Goal: Check status: Check status

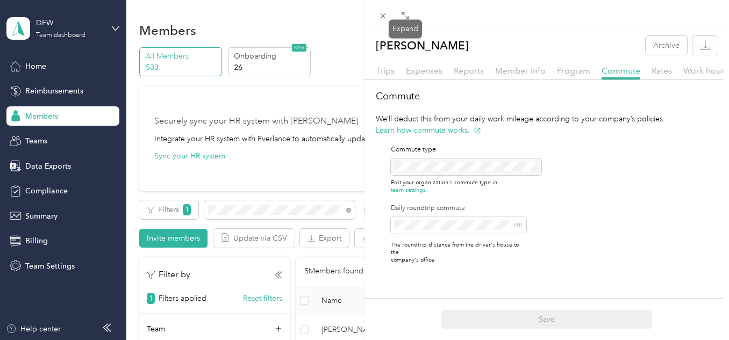
scroll to position [286, 0]
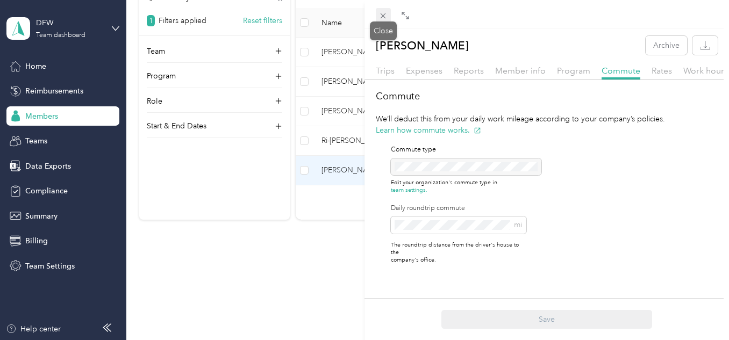
click at [384, 16] on icon at bounding box center [383, 15] width 5 height 5
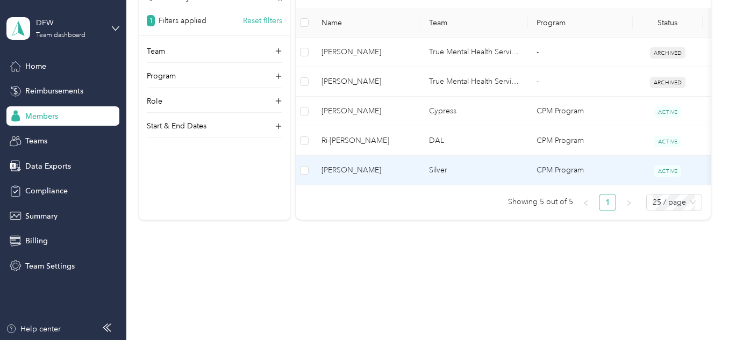
click at [408, 168] on span "[PERSON_NAME]" at bounding box center [367, 171] width 90 height 12
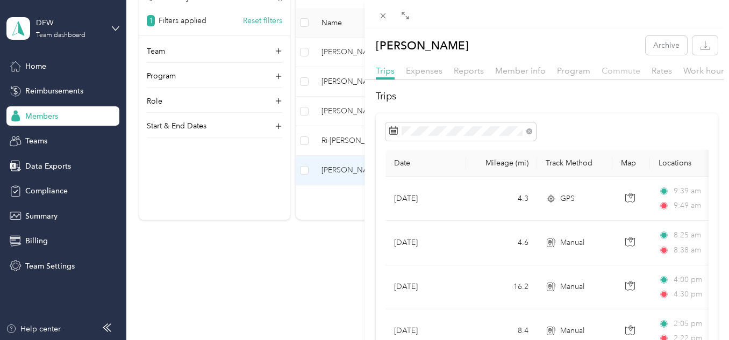
click at [617, 73] on span "Commute" at bounding box center [621, 71] width 39 height 10
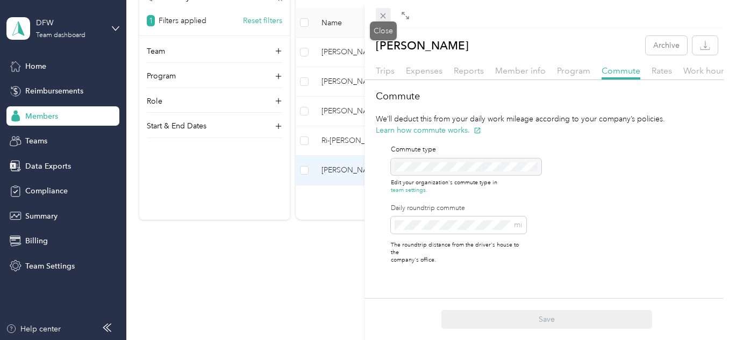
click at [383, 15] on icon at bounding box center [382, 15] width 9 height 9
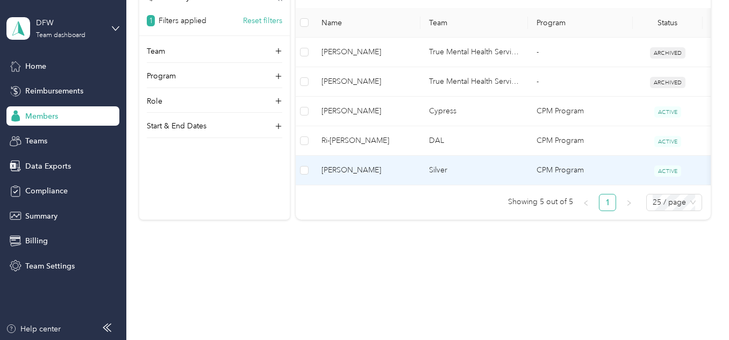
click at [343, 156] on td "[PERSON_NAME]" at bounding box center [367, 171] width 108 height 30
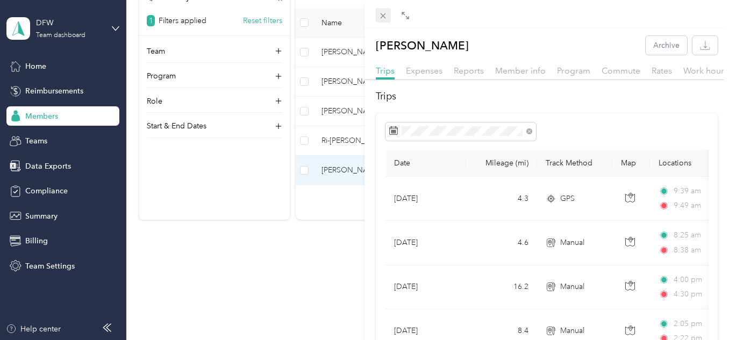
click at [383, 17] on icon at bounding box center [382, 15] width 9 height 9
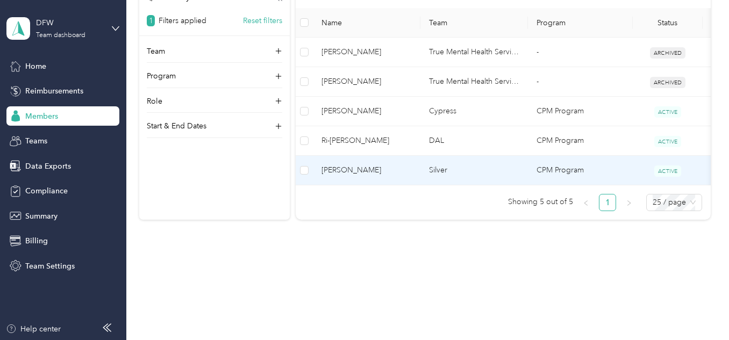
click at [387, 165] on span "[PERSON_NAME]" at bounding box center [367, 171] width 90 height 12
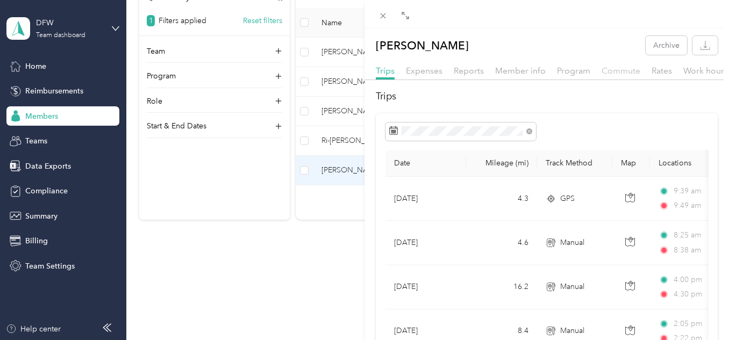
click at [618, 70] on span "Commute" at bounding box center [621, 71] width 39 height 10
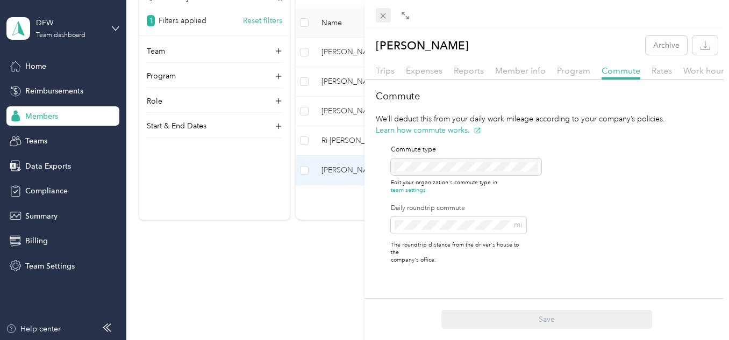
click at [386, 16] on icon at bounding box center [382, 15] width 9 height 9
